Goal: Information Seeking & Learning: Learn about a topic

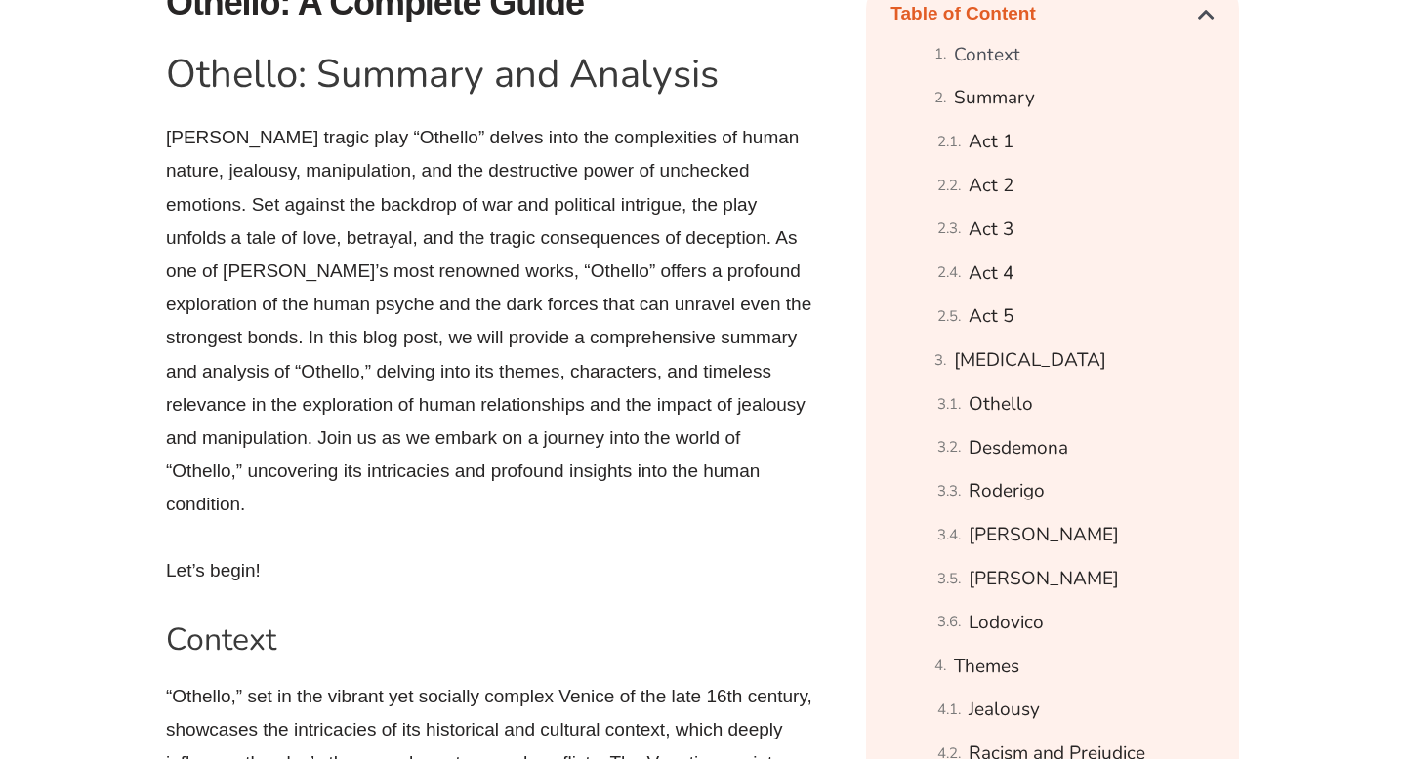
scroll to position [1139, 0]
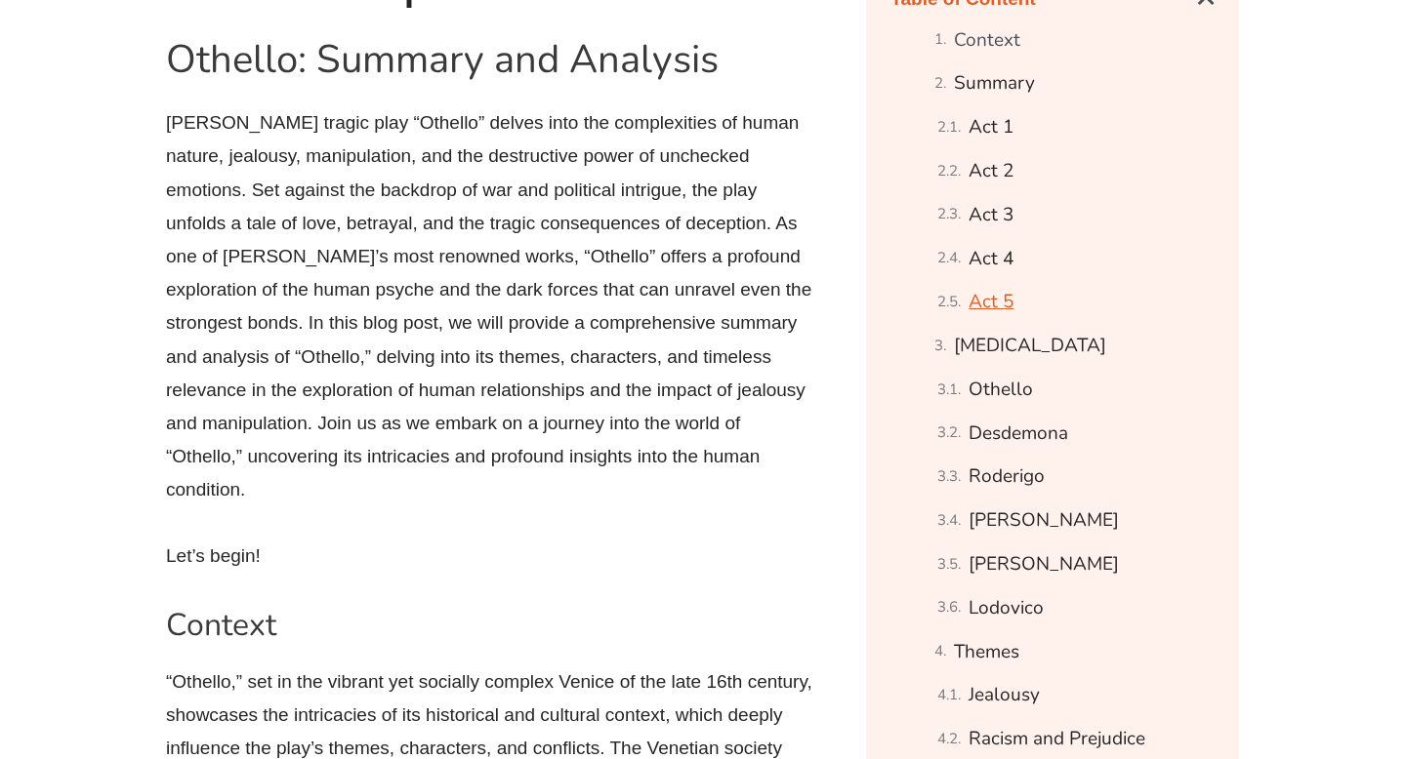
click at [994, 299] on link "Act 5" at bounding box center [990, 302] width 45 height 34
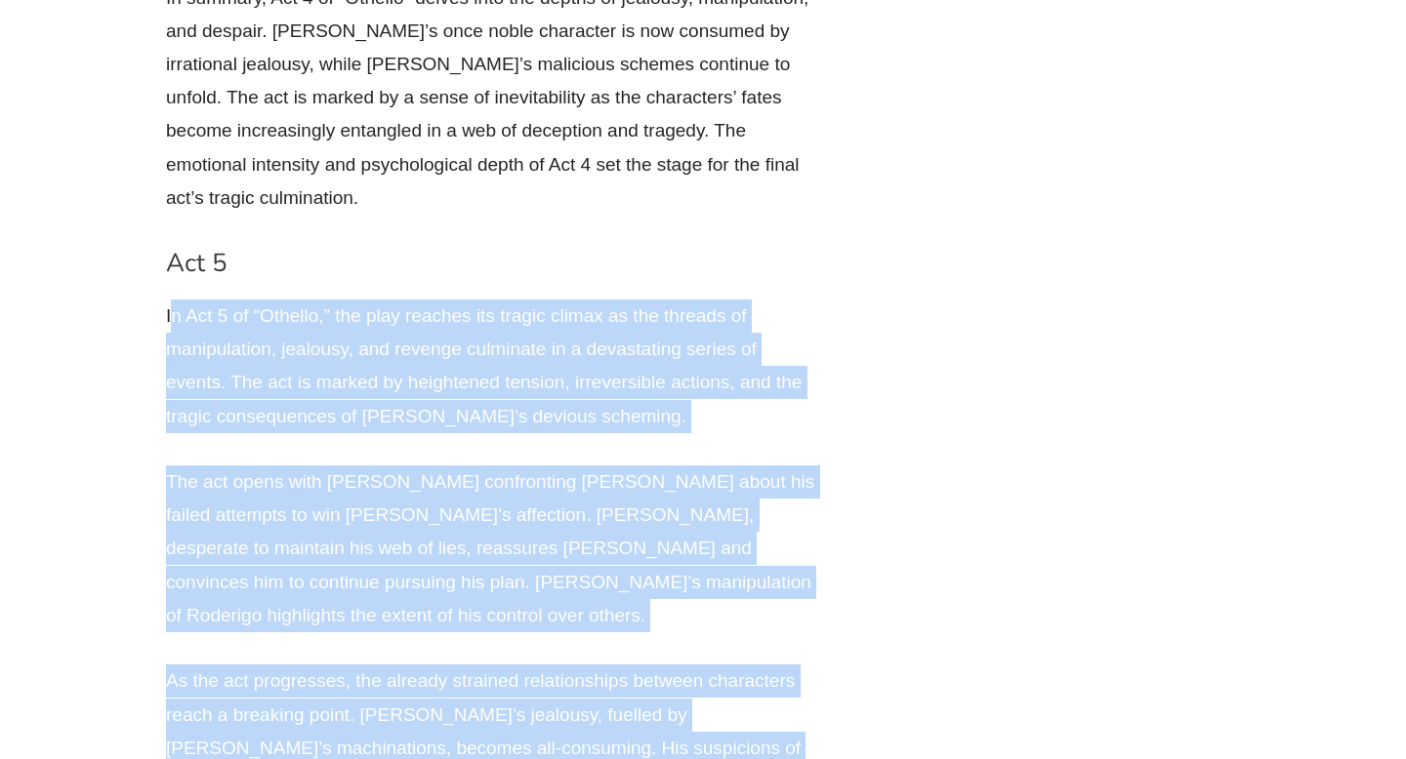
scroll to position [11035, 0]
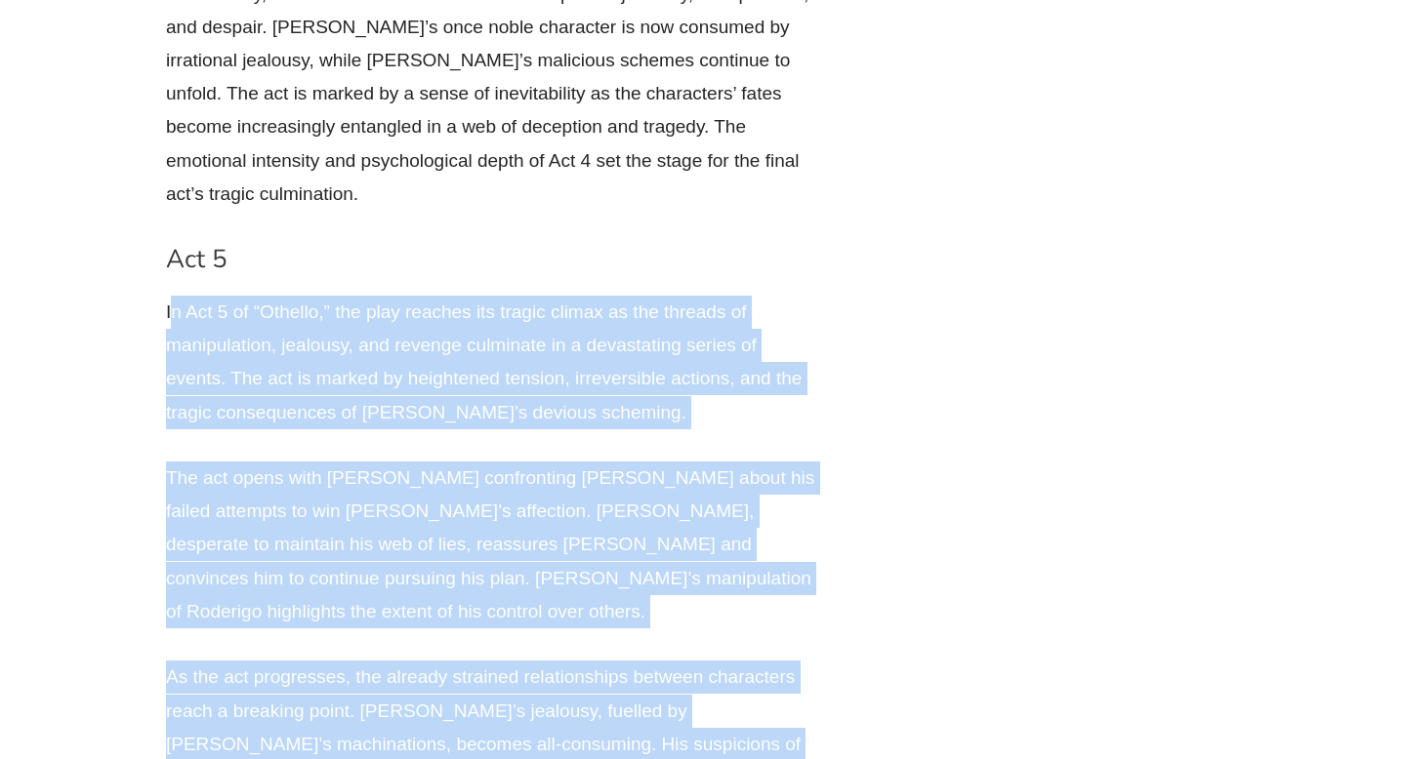
drag, startPoint x: 169, startPoint y: 470, endPoint x: 394, endPoint y: 734, distance: 347.6
copy div "l Ips 3 do “Sitamet,” con adip elitsed doe tempor incidi ut lab etdolor ma aliq…"
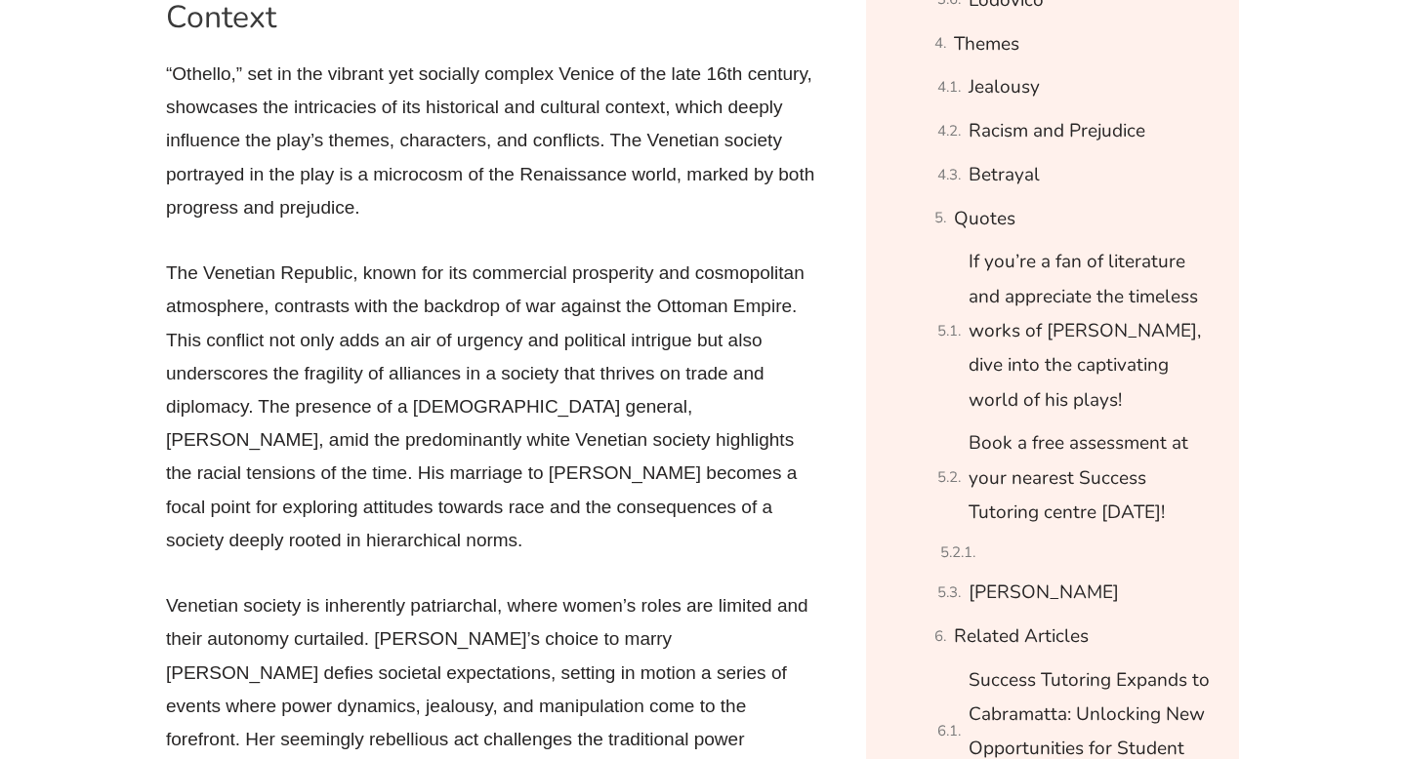
scroll to position [1753, 0]
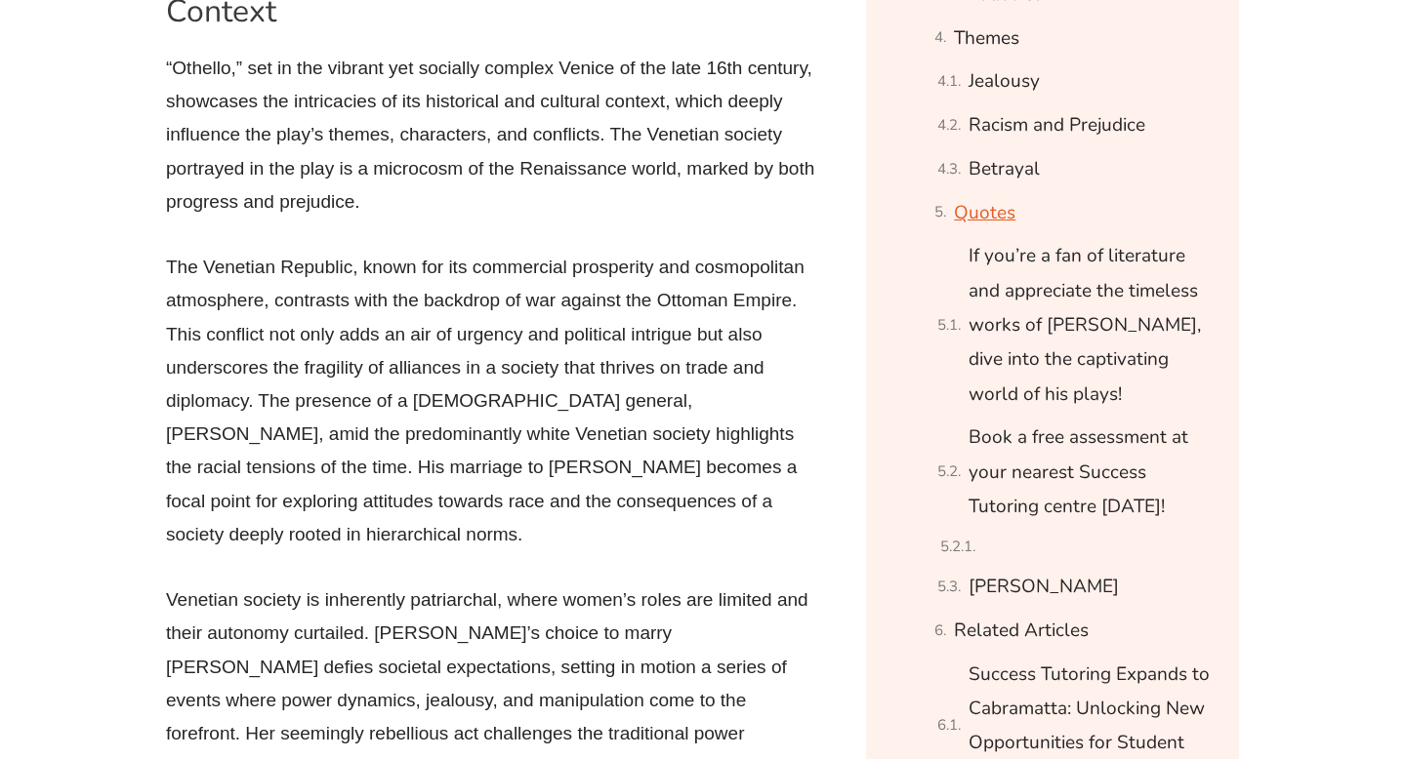
click at [1001, 208] on link "Quotes" at bounding box center [984, 213] width 61 height 34
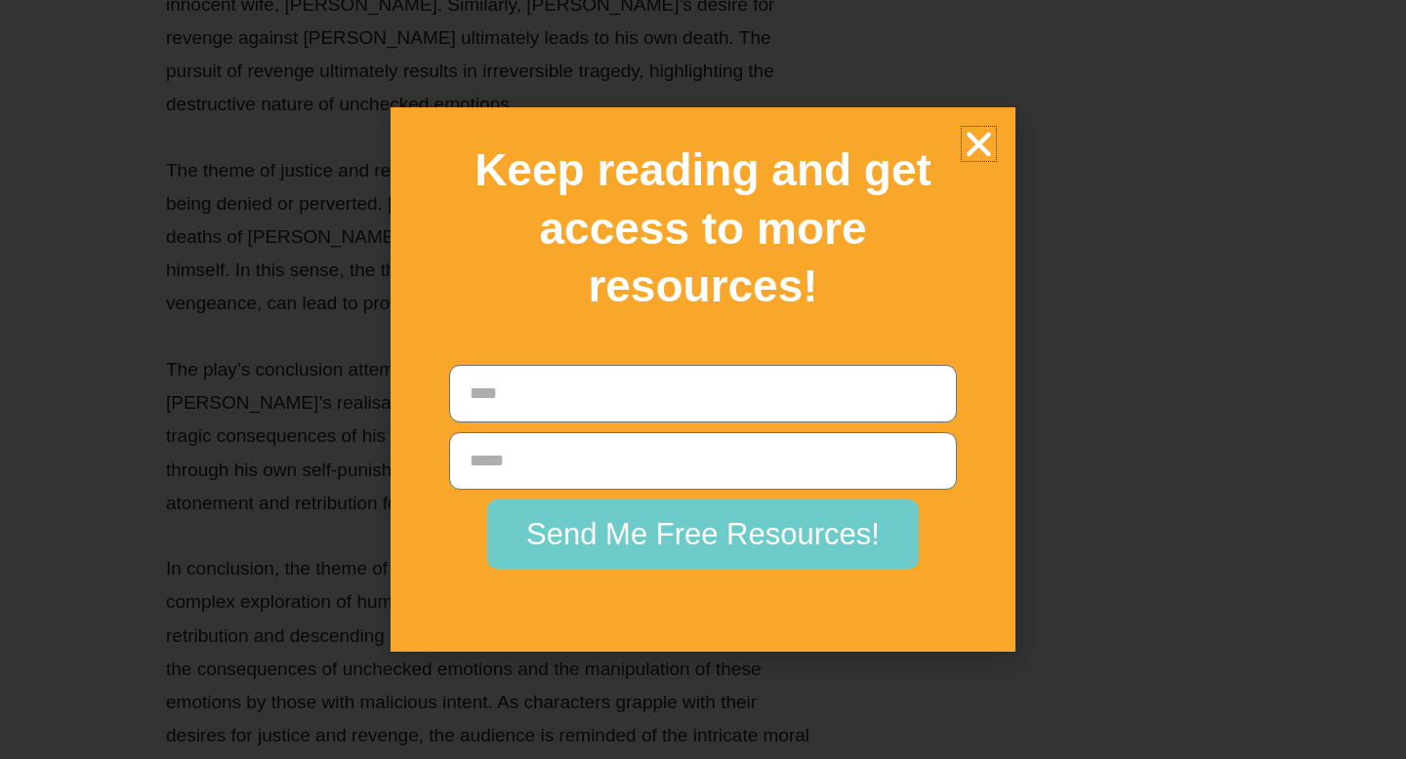
scroll to position [44272, 0]
click at [983, 144] on icon "Close" at bounding box center [979, 144] width 34 height 34
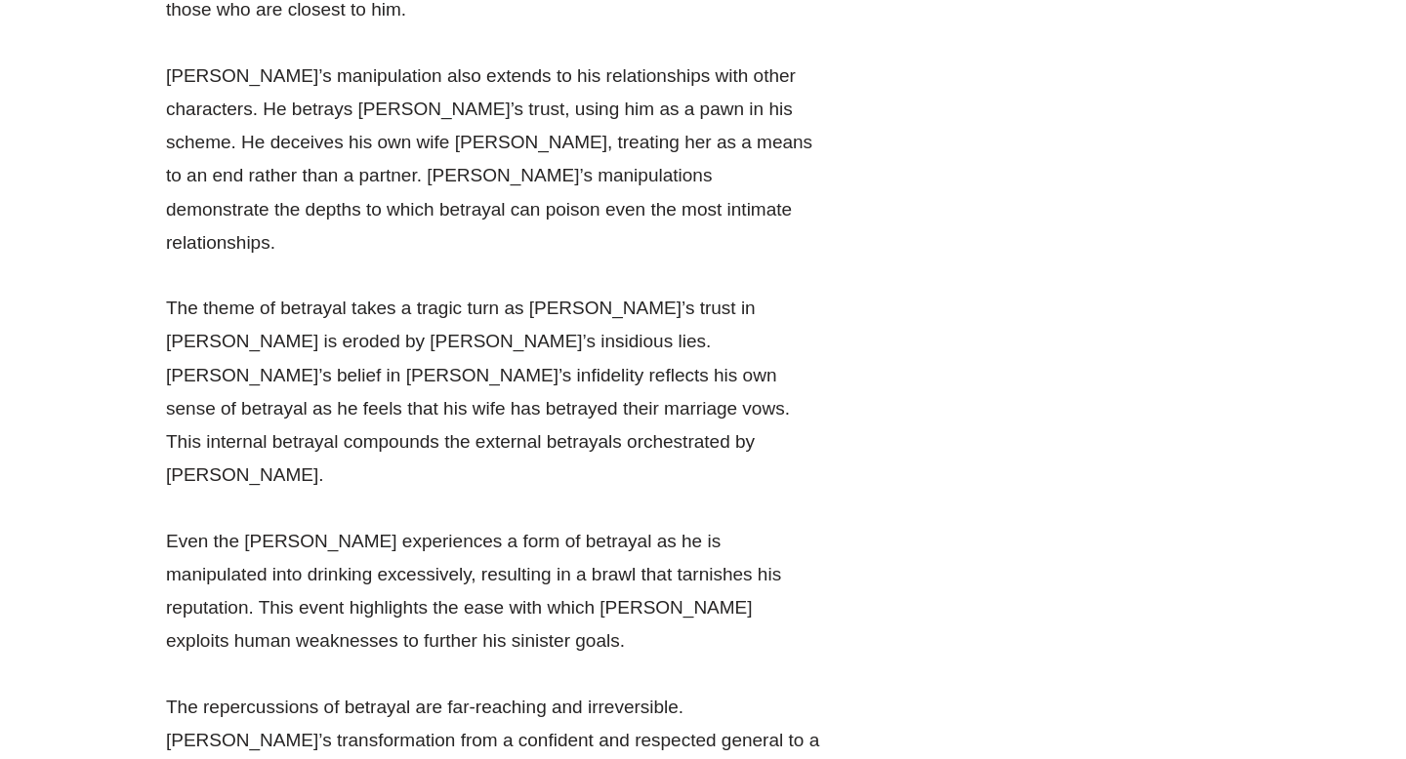
scroll to position [45098, 0]
drag, startPoint x: 438, startPoint y: 90, endPoint x: 289, endPoint y: 18, distance: 165.9
copy li "“Then must you speak Of one that lov’d not wisely but too well, Of one not easi…"
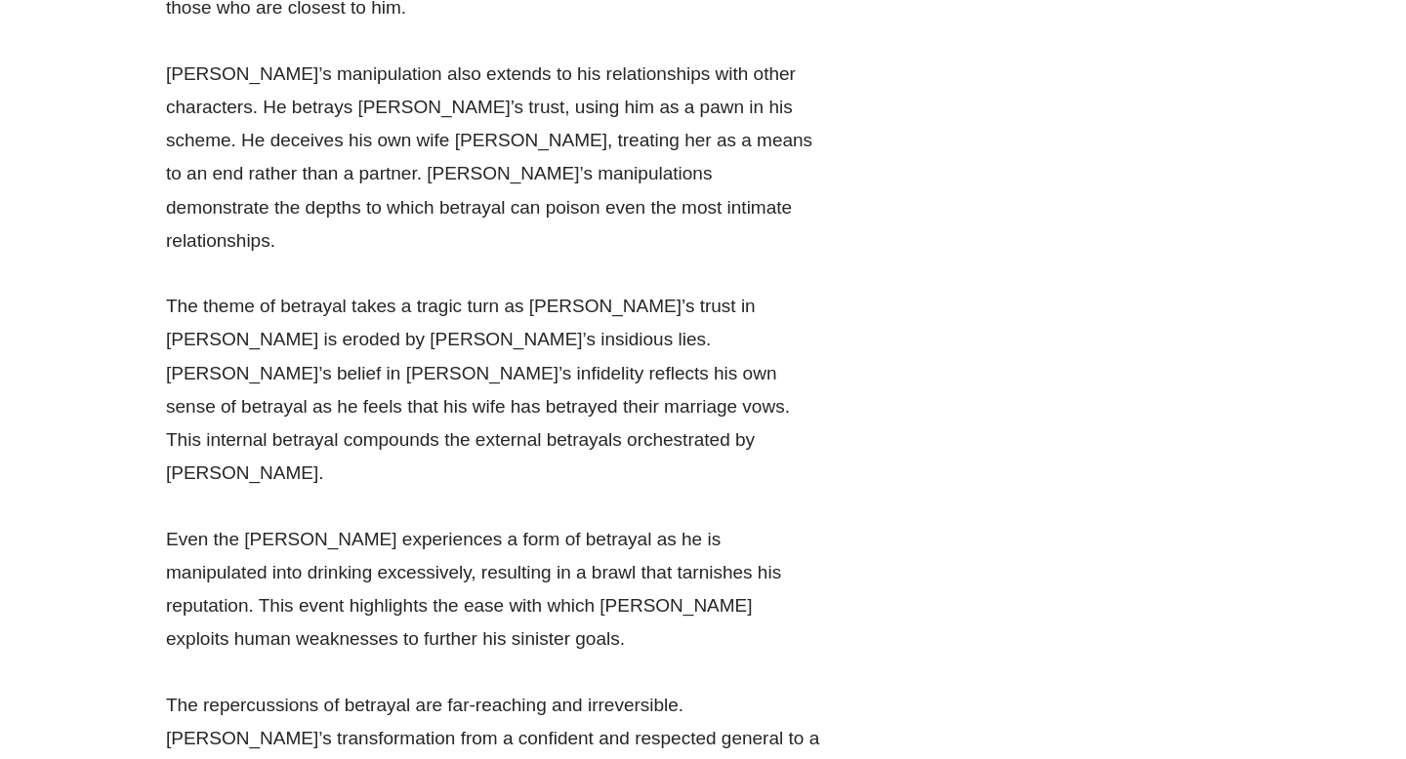
drag, startPoint x: 287, startPoint y: 216, endPoint x: 357, endPoint y: 253, distance: 79.5
drag, startPoint x: 360, startPoint y: 247, endPoint x: 288, endPoint y: 218, distance: 77.9
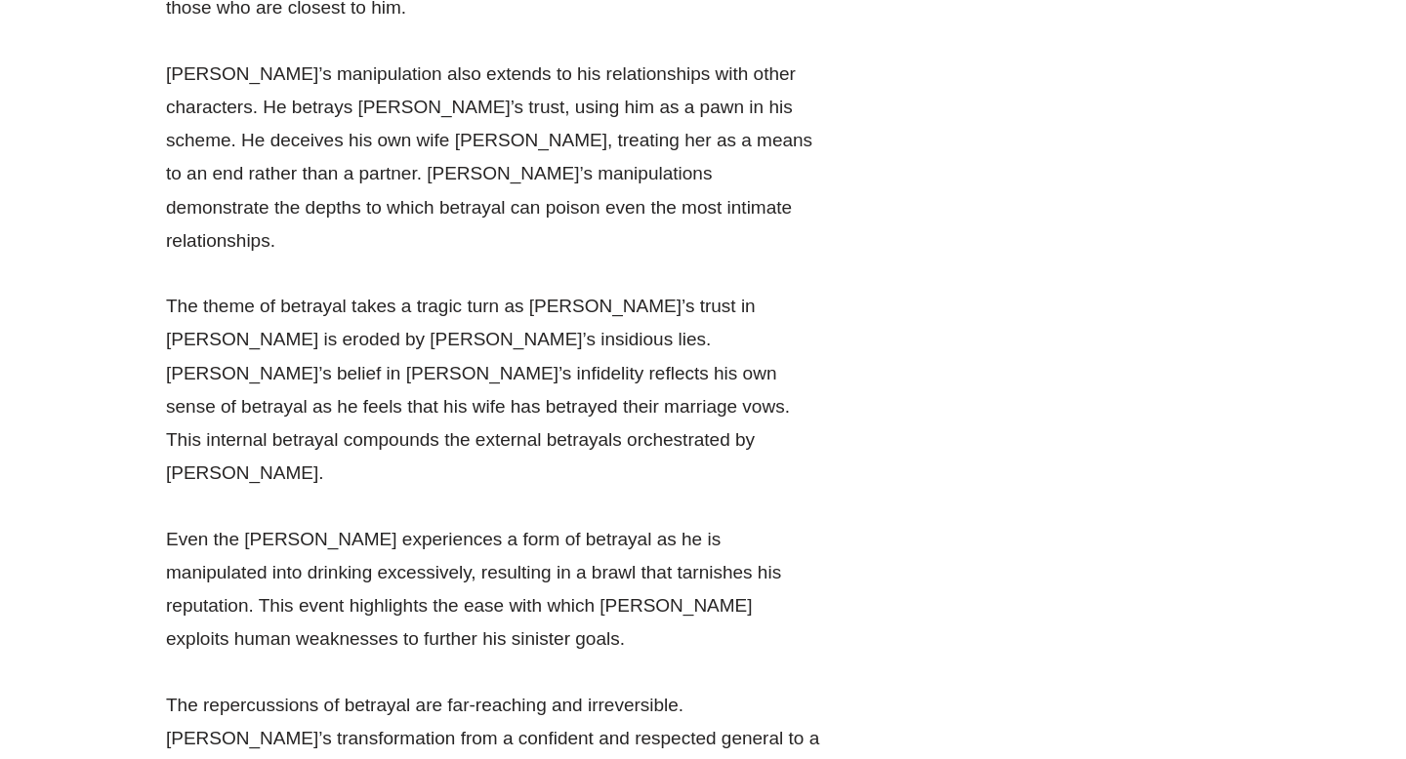
copy li "“I kissed thee ere I killed thee: no way but this, Killing myself, to die upon …"
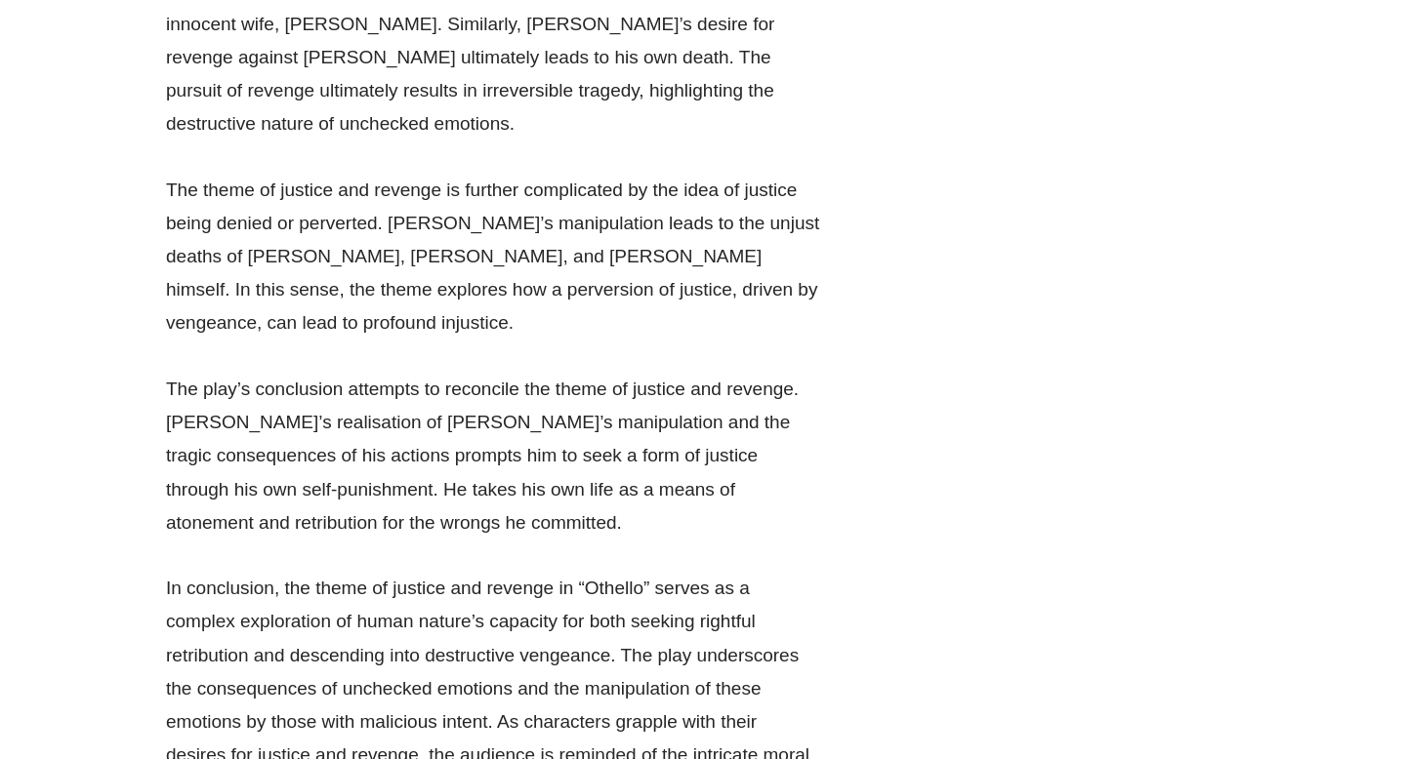
scroll to position [41861, 0]
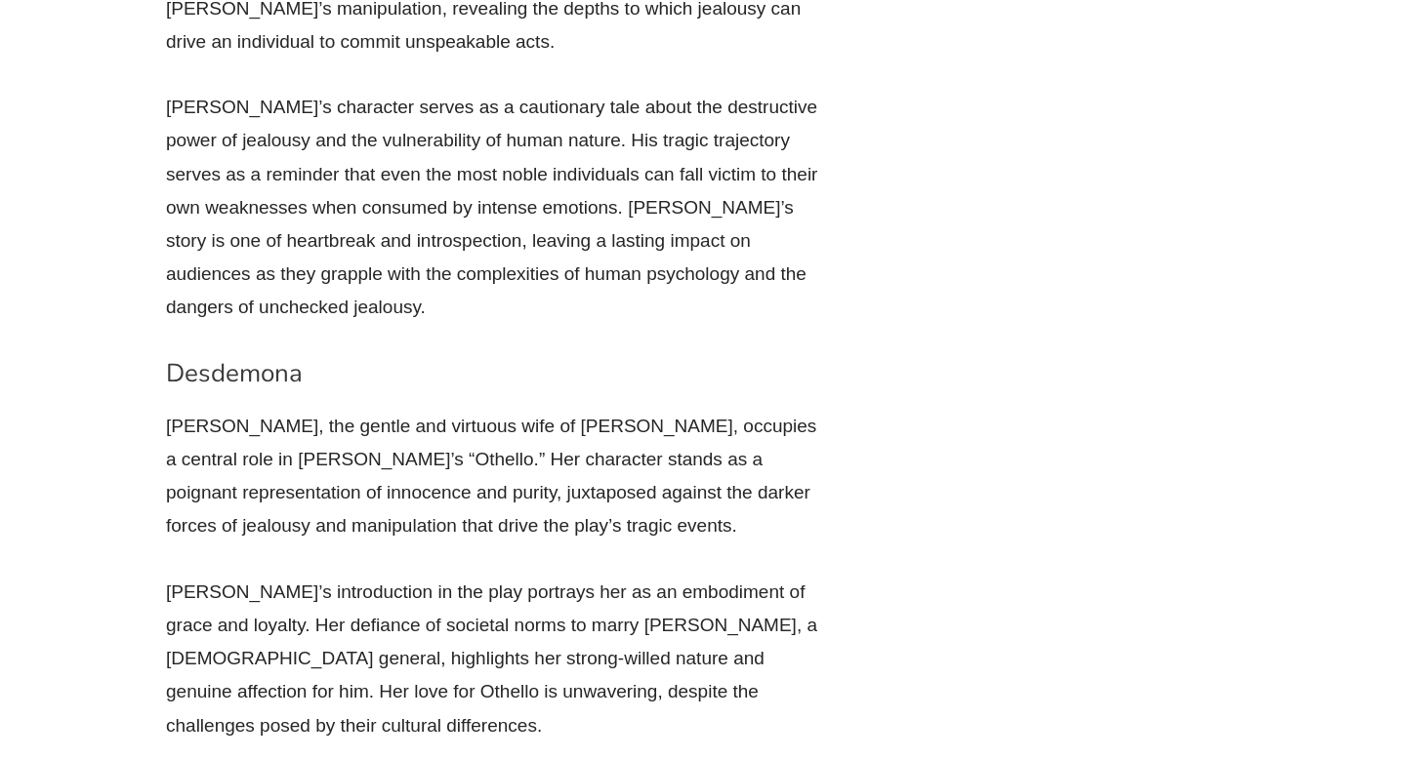
scroll to position [14348, 0]
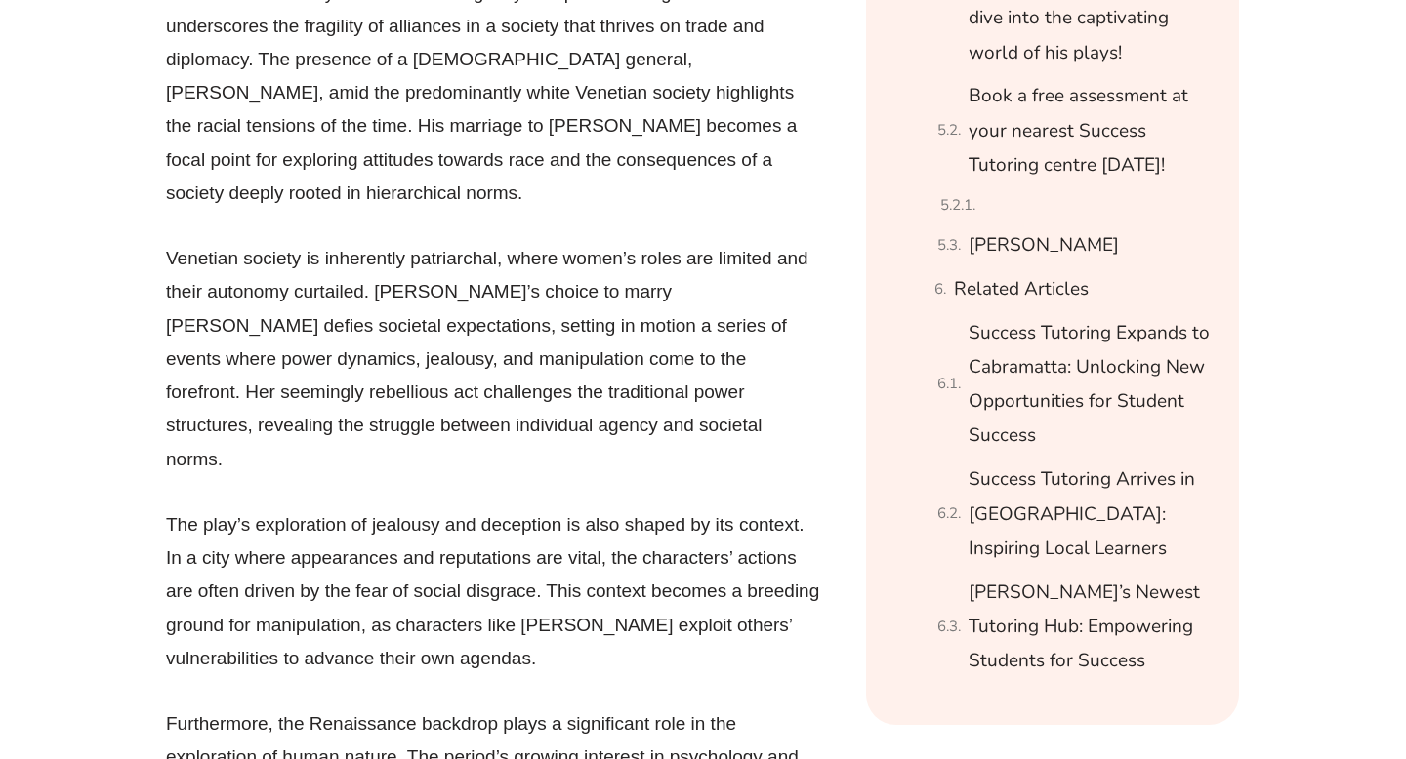
scroll to position [2101, 0]
